Goal: Transaction & Acquisition: Purchase product/service

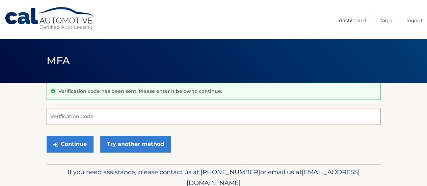
click at [147, 114] on input "Verification Code" at bounding box center [214, 116] width 334 height 17
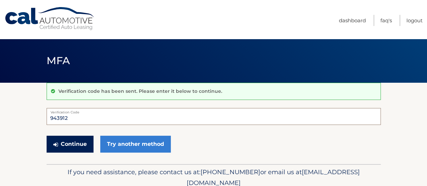
type input "943912"
click at [77, 139] on button "Continue" at bounding box center [70, 144] width 47 height 17
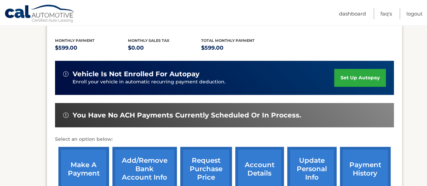
scroll to position [169, 0]
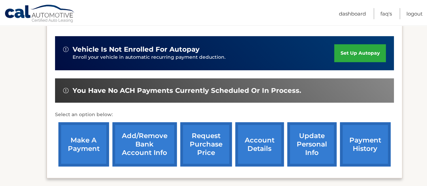
click at [96, 145] on link "make a payment" at bounding box center [83, 144] width 51 height 44
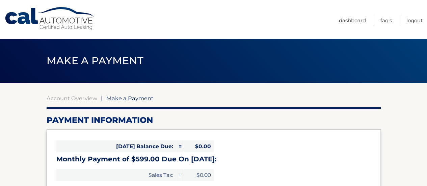
select select "YWUxYWVkNDctMjc2MS00NWJlLTgzMzEtODQ3NmFmNzhjNTZl"
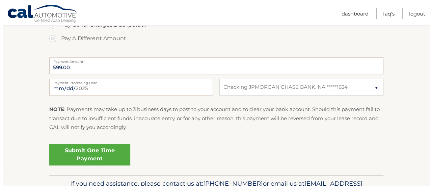
scroll to position [270, 0]
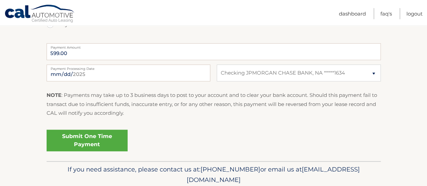
click at [90, 138] on link "Submit One Time Payment" at bounding box center [87, 141] width 81 height 22
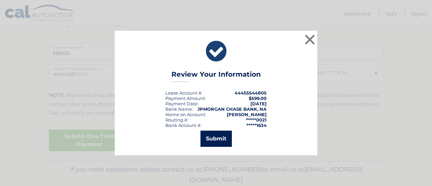
click at [222, 137] on button "Submit" at bounding box center [216, 139] width 31 height 16
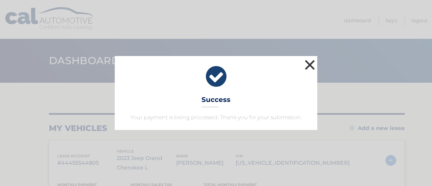
click at [311, 63] on button "×" at bounding box center [310, 65] width 14 height 14
